Goal: Transaction & Acquisition: Purchase product/service

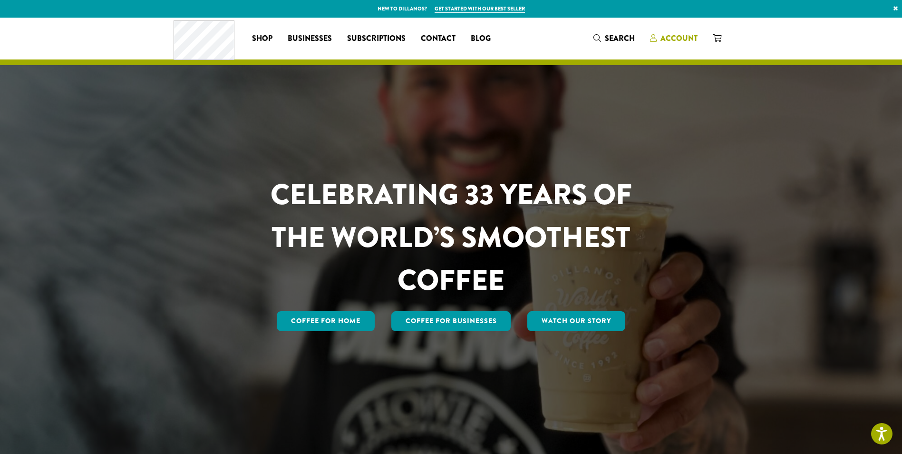
click at [670, 39] on span "Account" at bounding box center [678, 38] width 37 height 11
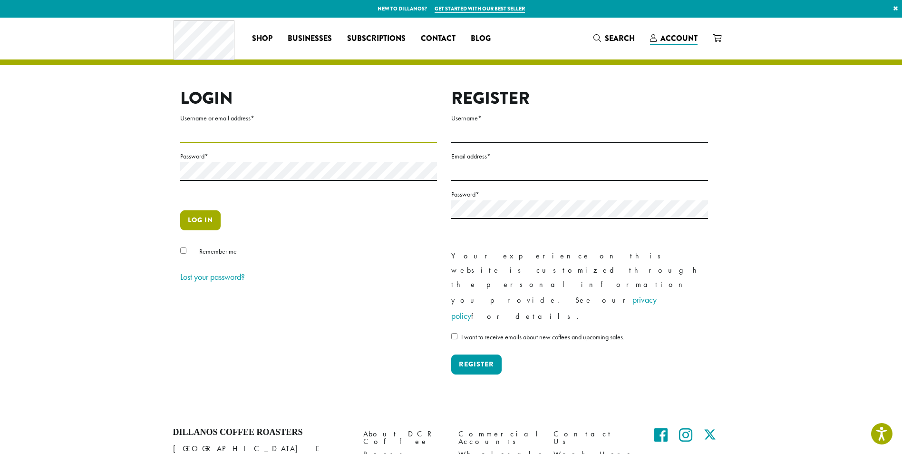
type input "**********"
click at [200, 219] on button "Log in" at bounding box center [200, 220] width 40 height 20
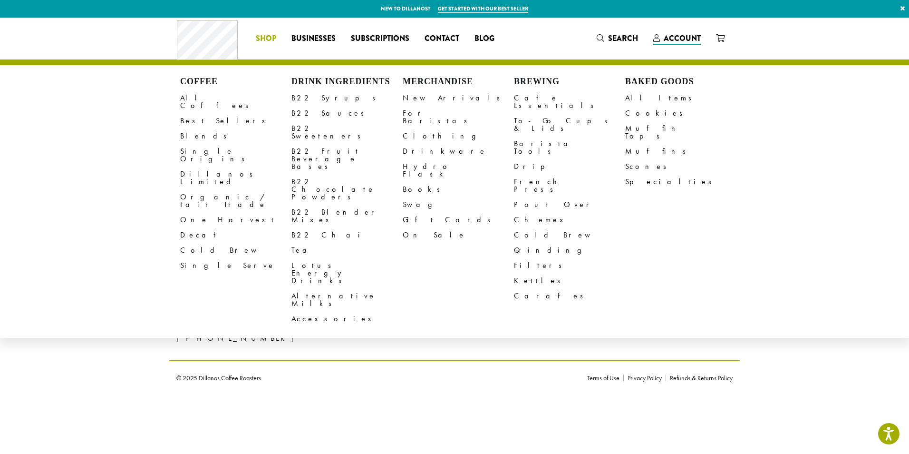
click at [265, 34] on span "Shop" at bounding box center [266, 39] width 20 height 12
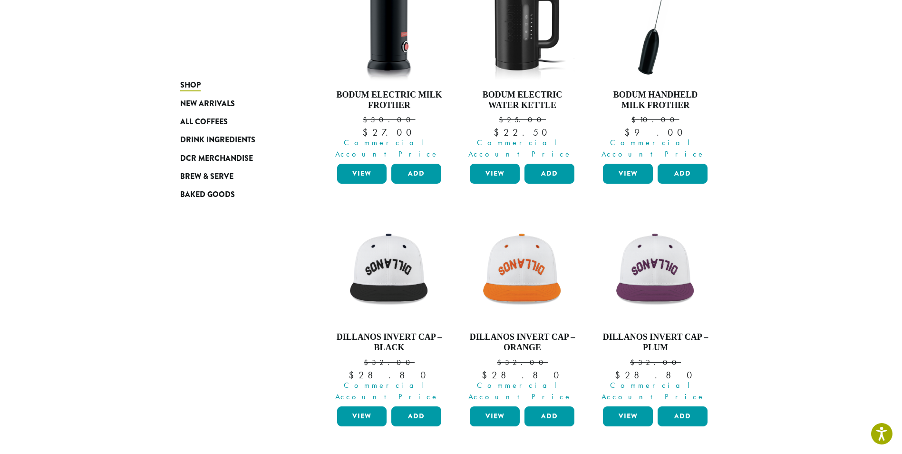
scroll to position [183, 0]
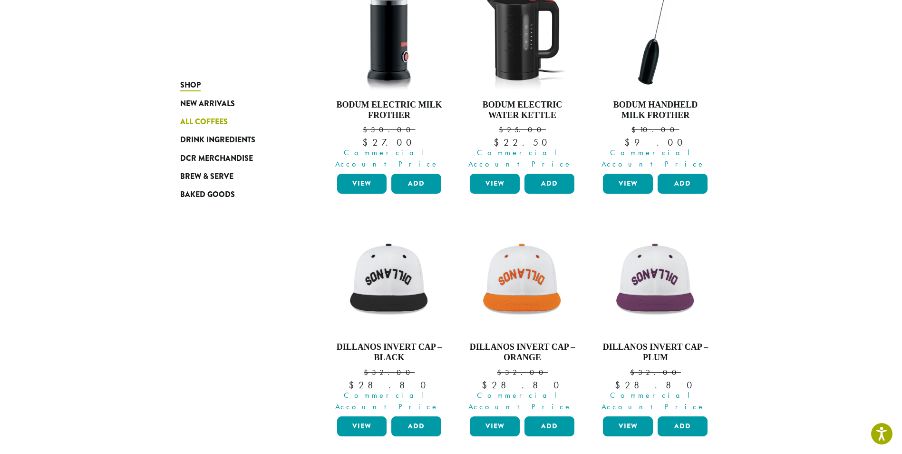
click at [201, 120] on span "All Coffees" at bounding box center [204, 122] width 48 height 12
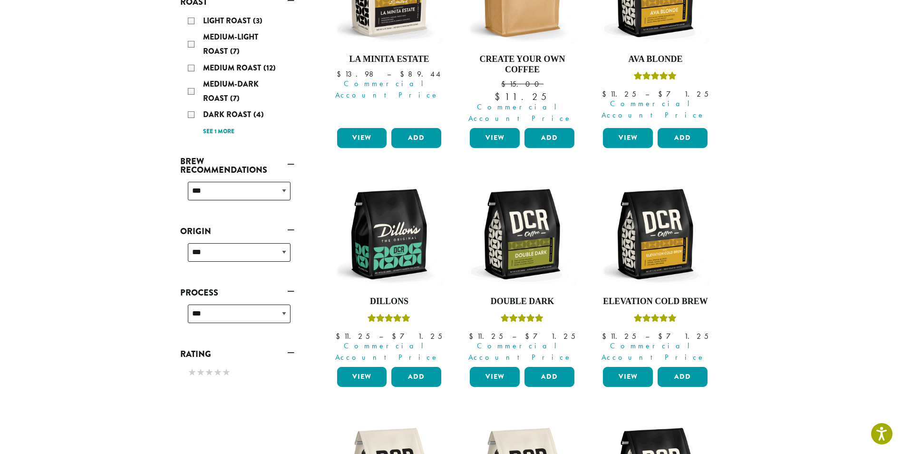
scroll to position [230, 0]
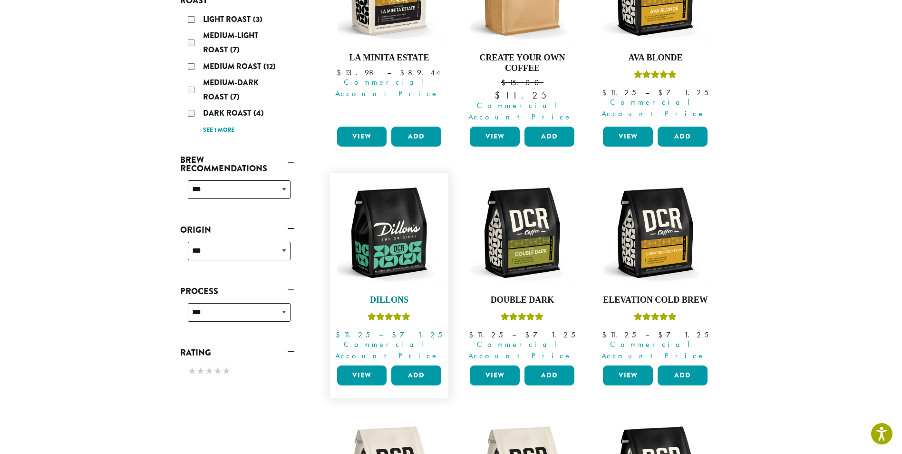
click at [401, 213] on img at bounding box center [388, 232] width 109 height 109
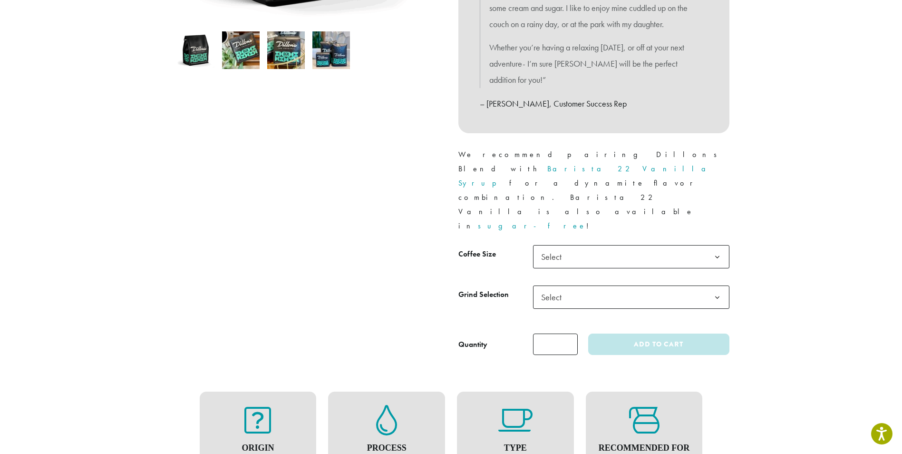
scroll to position [338, 0]
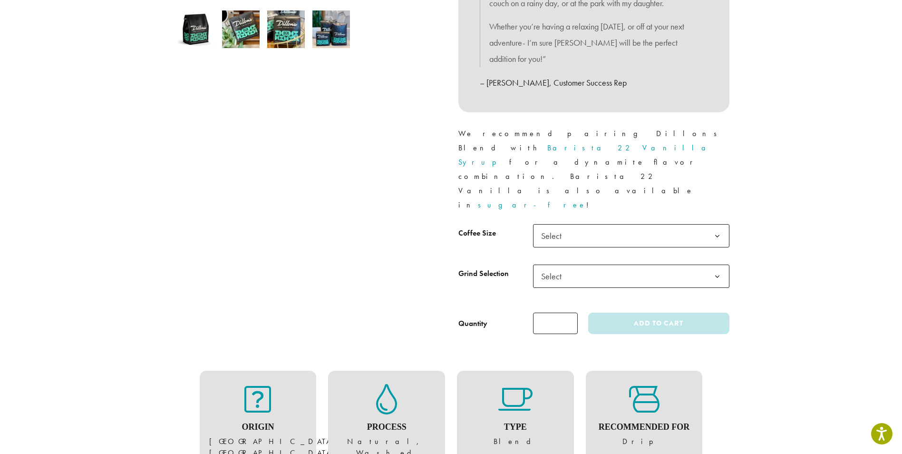
click at [591, 224] on span "Select" at bounding box center [631, 235] width 196 height 23
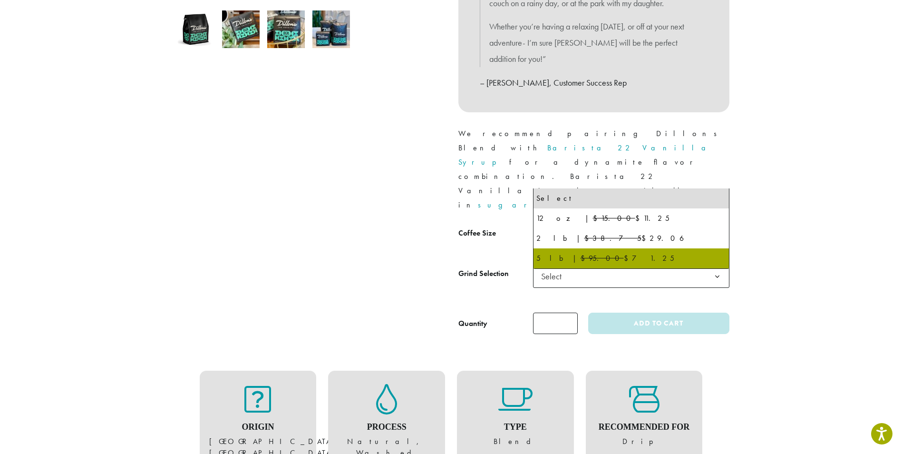
select select "**********"
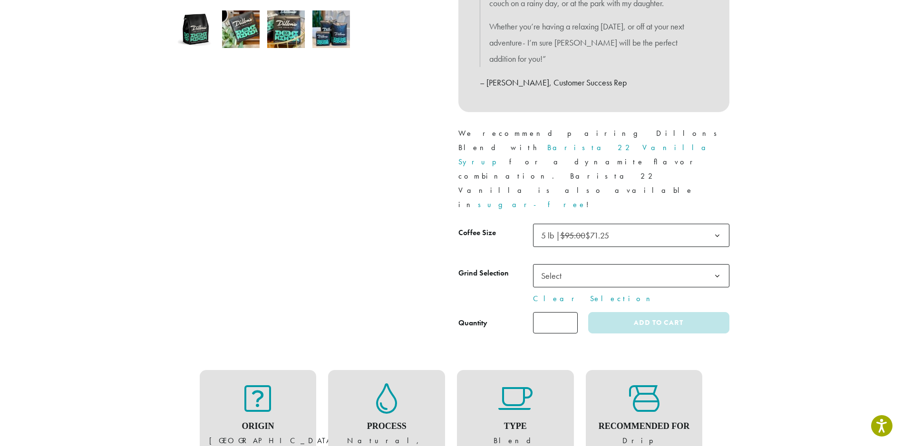
click at [561, 267] on span "Select" at bounding box center [554, 276] width 34 height 19
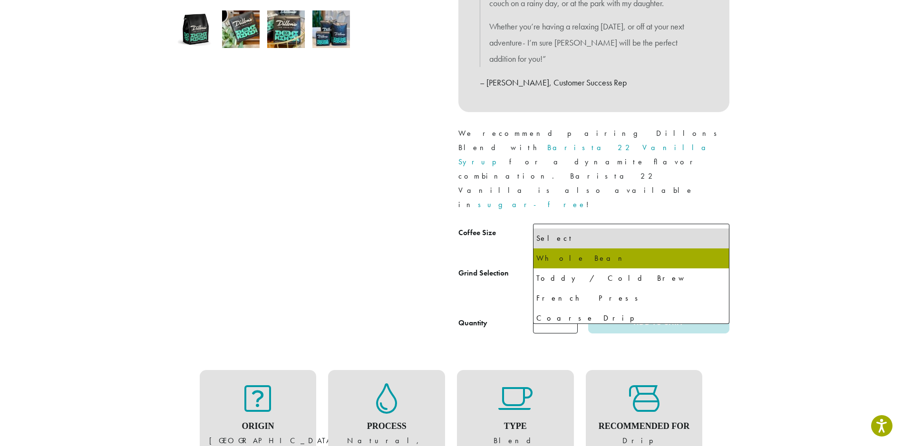
select select "**********"
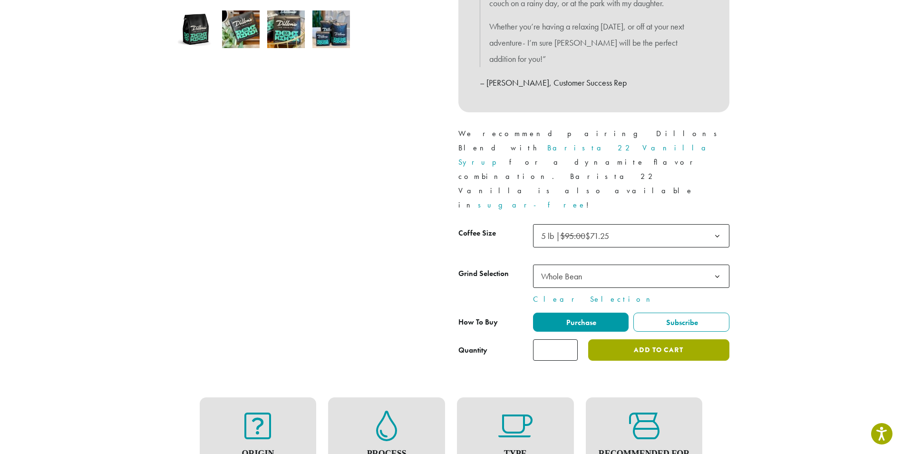
click at [655, 339] on button "Add to cart" at bounding box center [658, 349] width 141 height 21
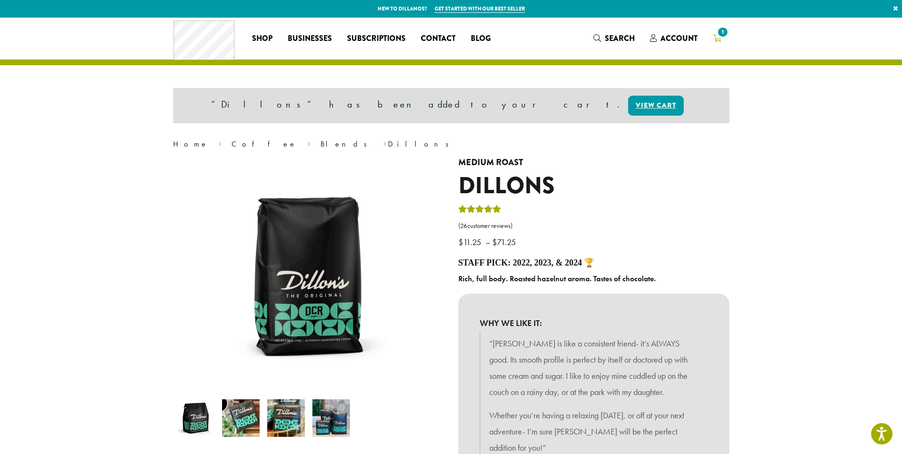
click at [723, 35] on span "1" at bounding box center [722, 32] width 13 height 13
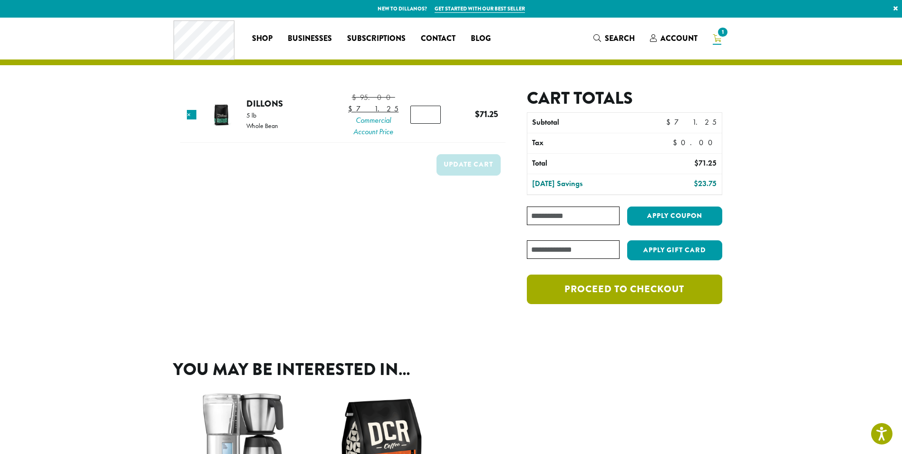
click at [604, 299] on link "Proceed to checkout" at bounding box center [624, 288] width 195 height 29
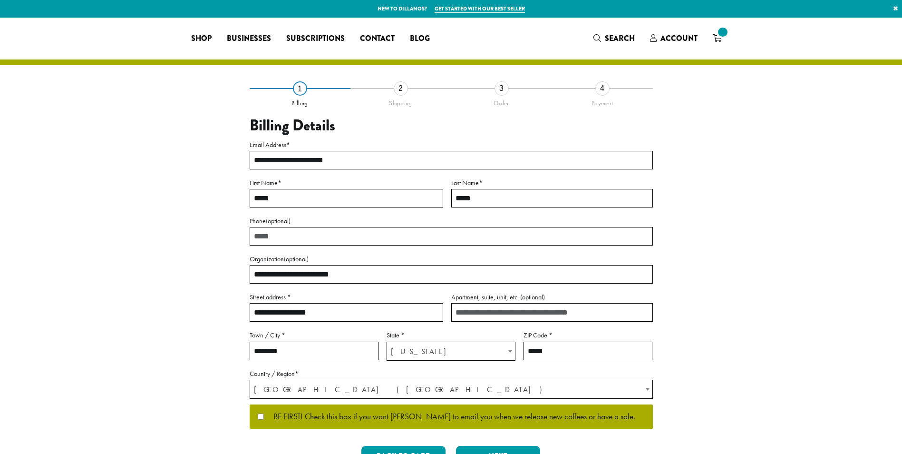
select select "**"
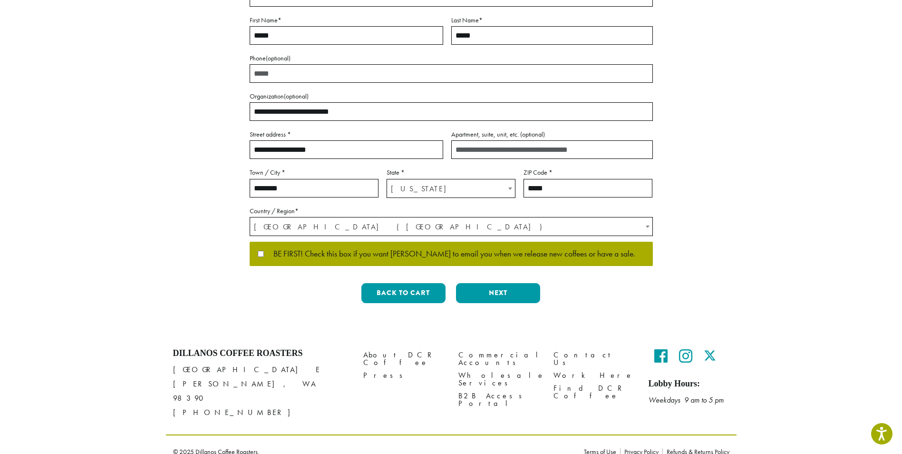
scroll to position [164, 0]
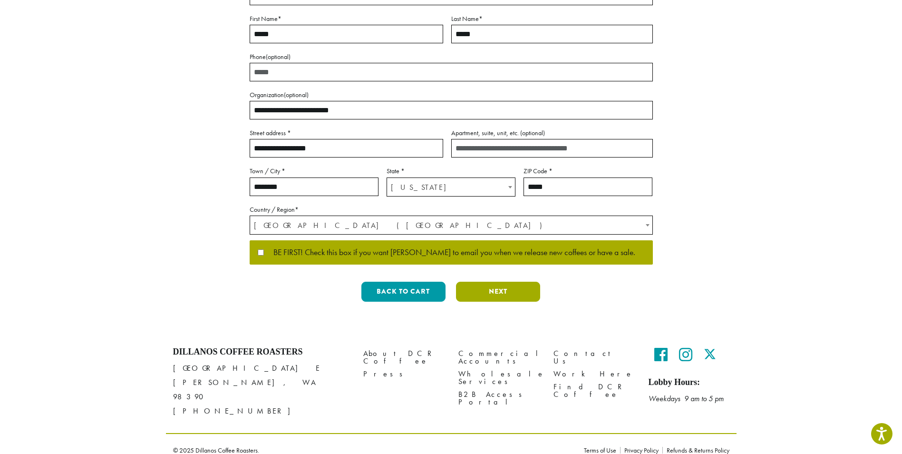
click at [485, 289] on button "Next" at bounding box center [498, 291] width 84 height 20
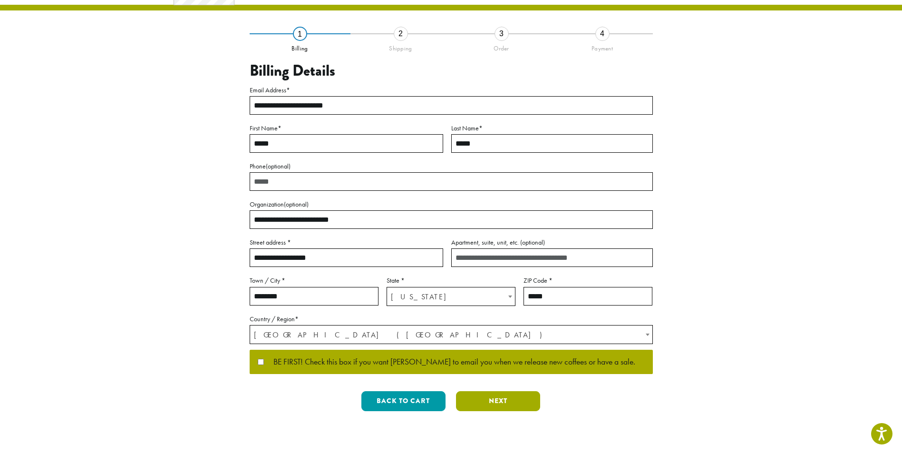
scroll to position [0, 0]
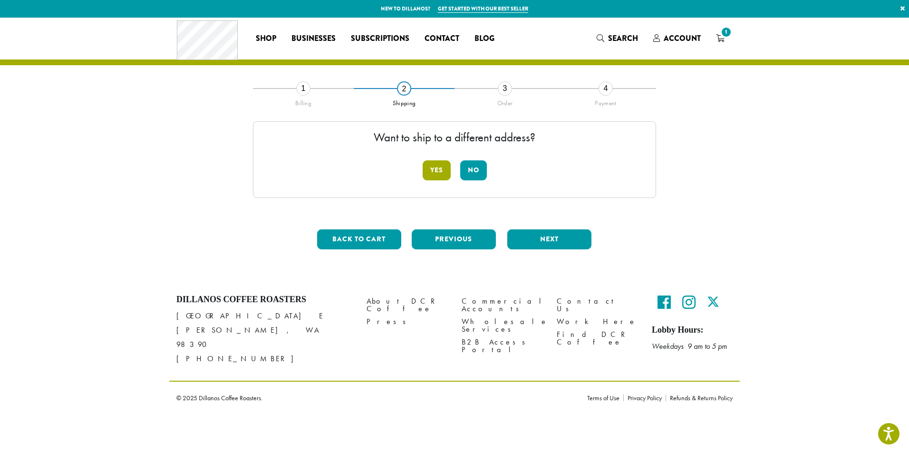
click at [439, 173] on button "Yes" at bounding box center [437, 170] width 28 height 20
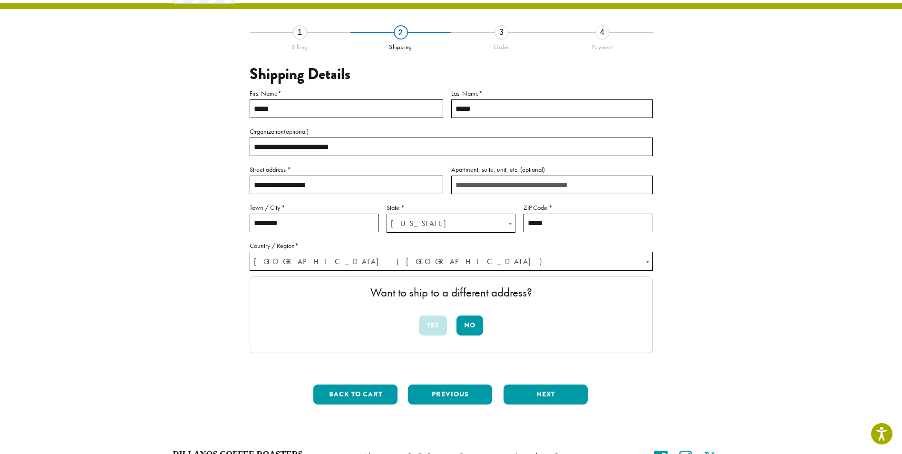
scroll to position [72, 0]
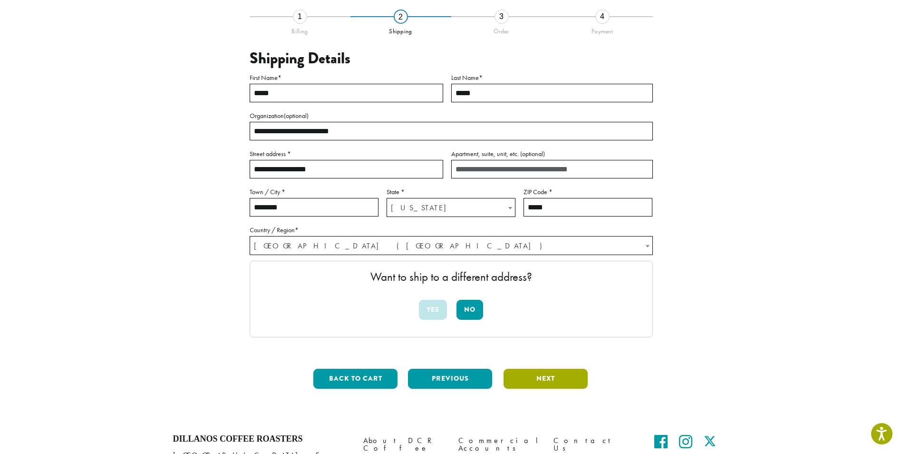
click at [546, 376] on button "Next" at bounding box center [545, 378] width 84 height 20
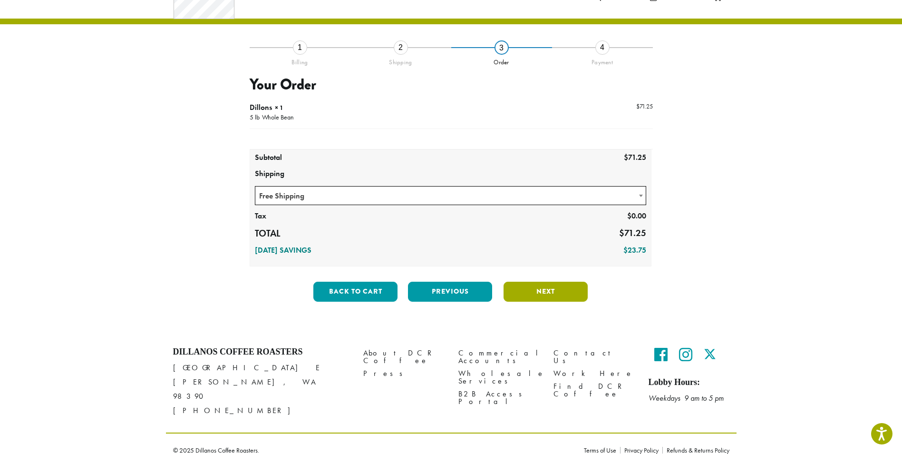
click at [553, 294] on button "Next" at bounding box center [545, 291] width 84 height 20
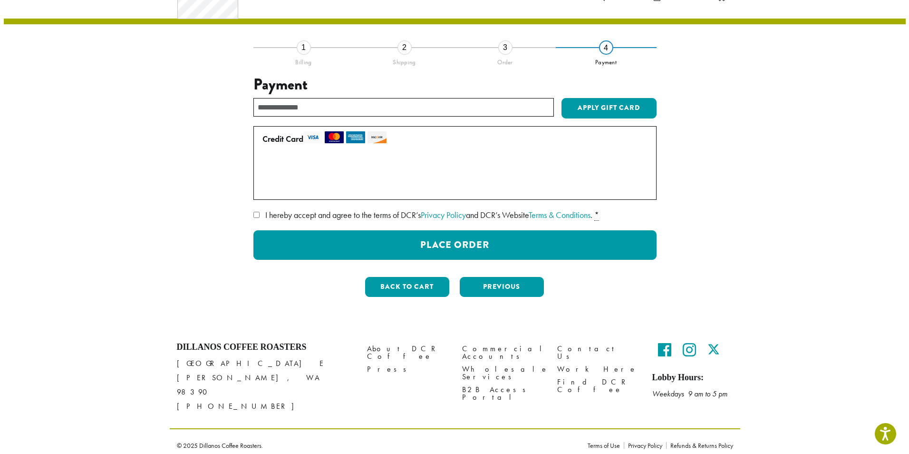
scroll to position [36, 0]
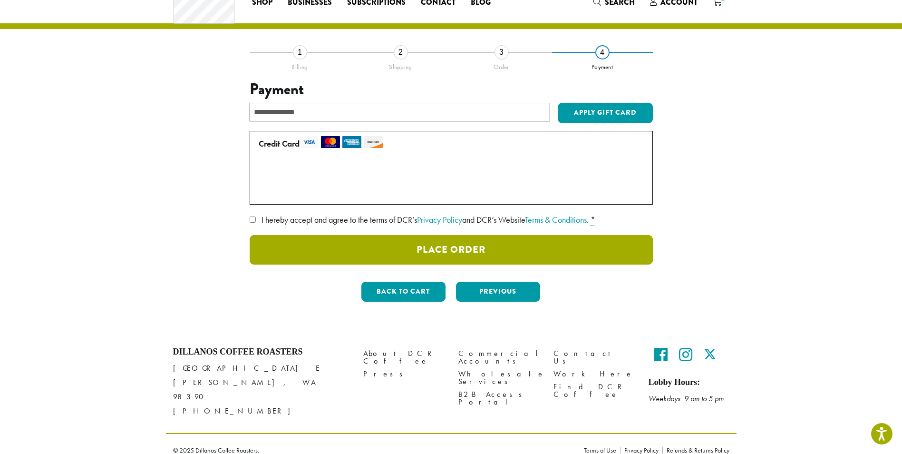
click at [454, 248] on button "Place Order" at bounding box center [451, 249] width 403 height 29
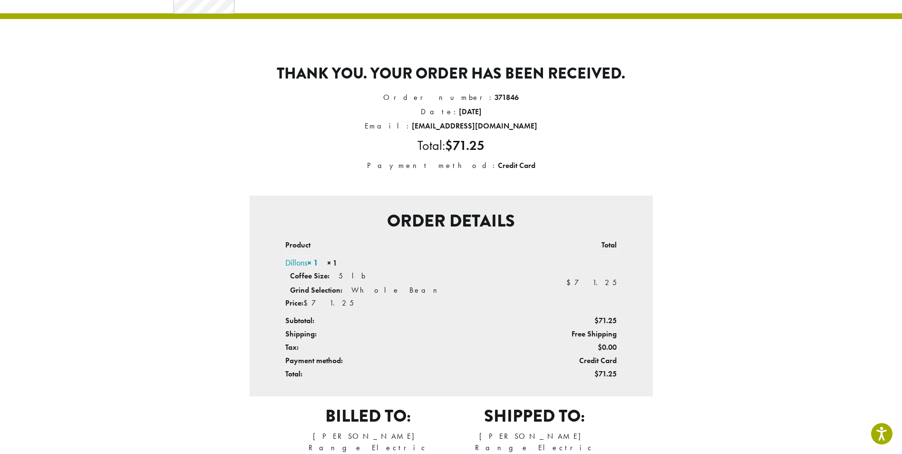
scroll to position [45, 0]
